Goal: Information Seeking & Learning: Check status

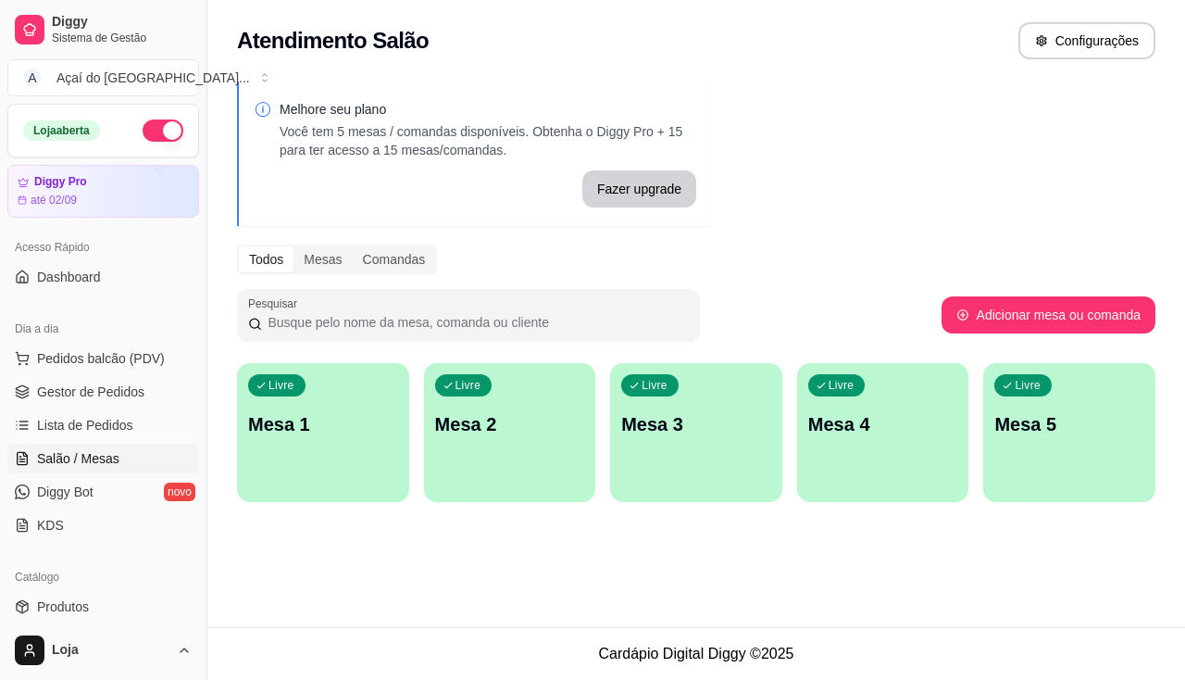
click at [862, 605] on div "Atendimento Salão Configurações Melhore seu plano Você tem 5 mesas / comandas d…" at bounding box center [696, 313] width 978 height 627
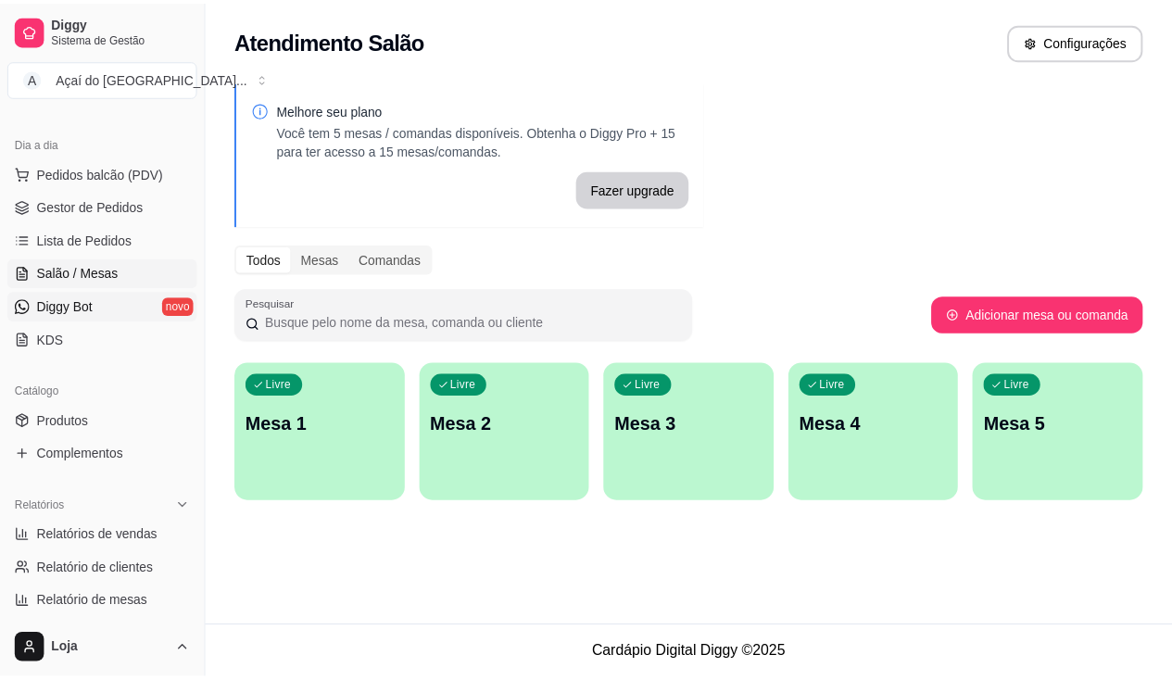
scroll to position [278, 0]
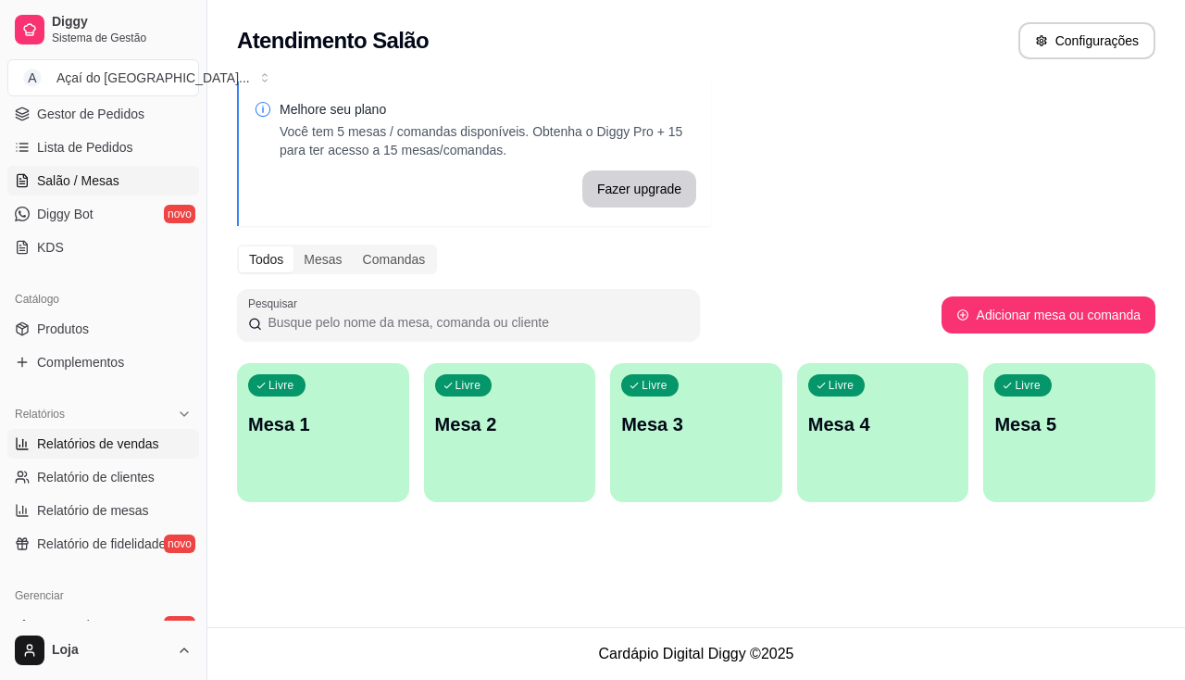
click at [132, 436] on span "Relatórios de vendas" at bounding box center [98, 443] width 122 height 19
select select "ALL"
select select "0"
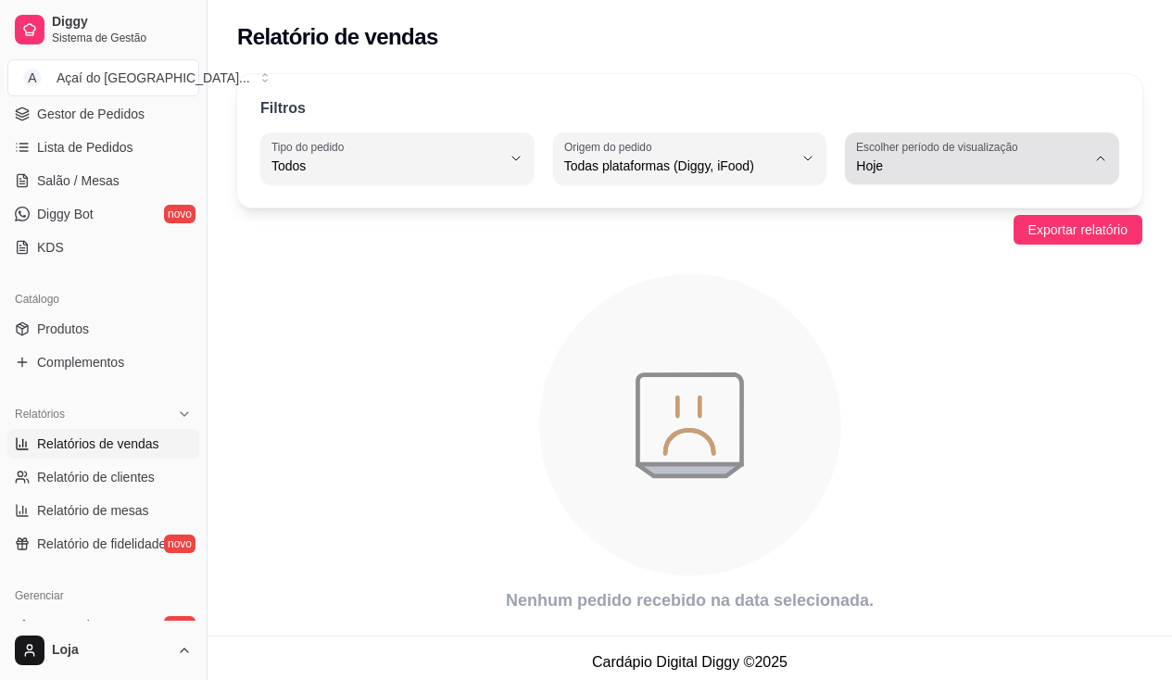
click at [1096, 153] on icon "button" at bounding box center [1100, 158] width 15 height 15
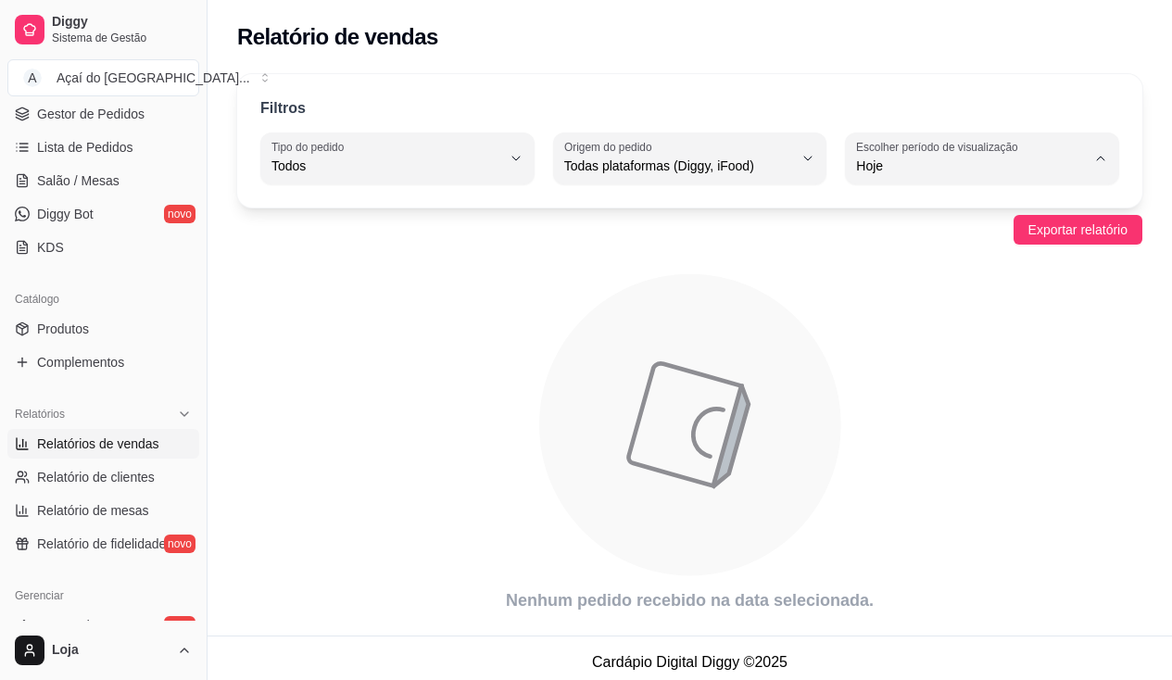
click at [903, 255] on li "Ontem" at bounding box center [982, 240] width 248 height 29
type input "1"
select select "1"
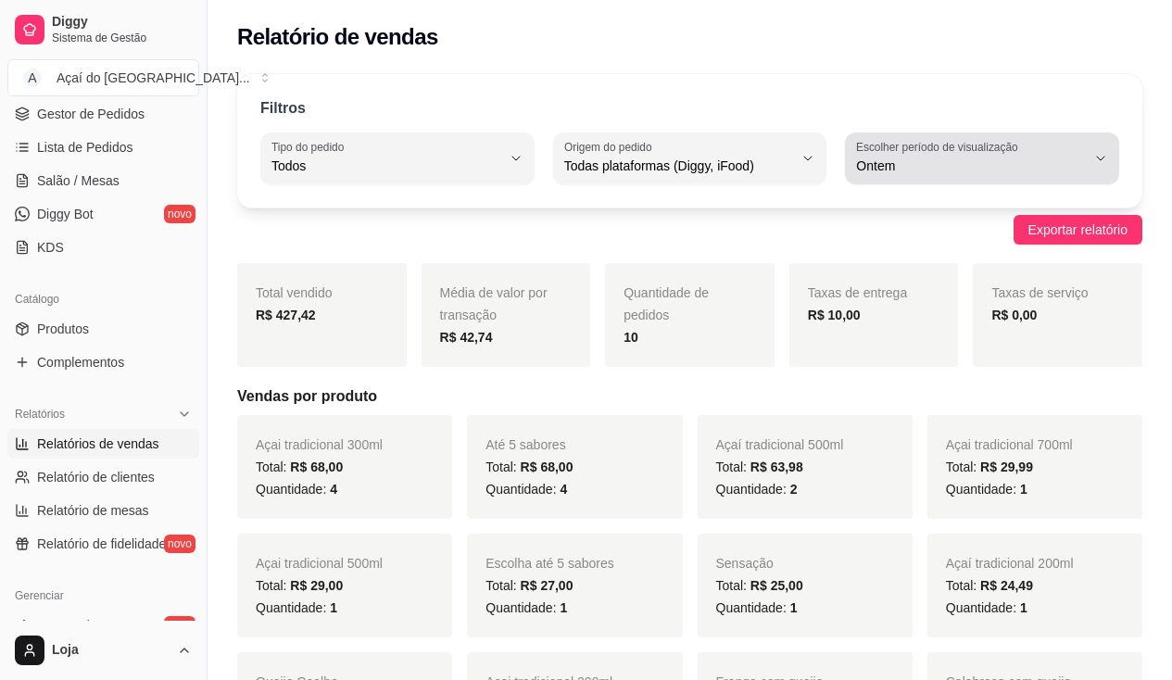
click at [1088, 159] on button "Escolher período de visualização Ontem" at bounding box center [982, 158] width 274 height 52
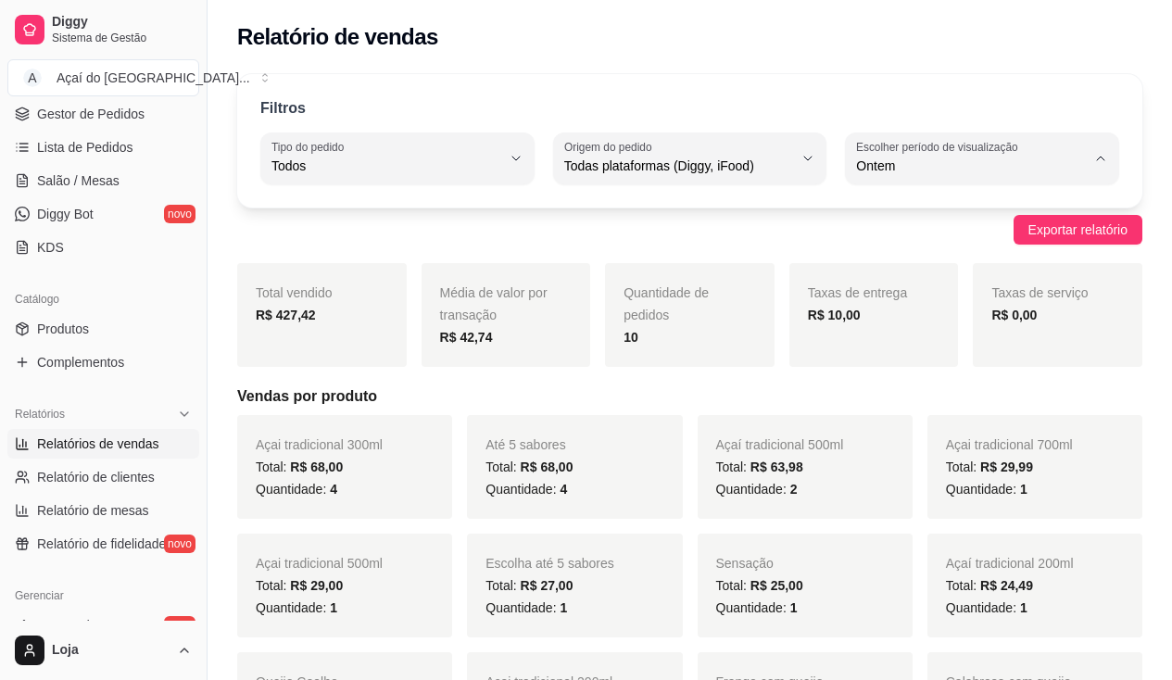
click at [949, 98] on div "Filtros" at bounding box center [689, 109] width 858 height 24
